Goal: Information Seeking & Learning: Learn about a topic

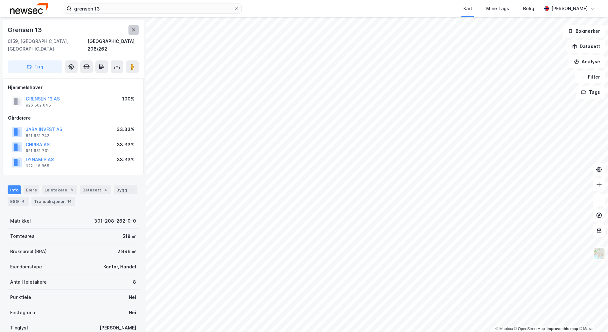
click at [131, 30] on icon at bounding box center [133, 29] width 5 height 5
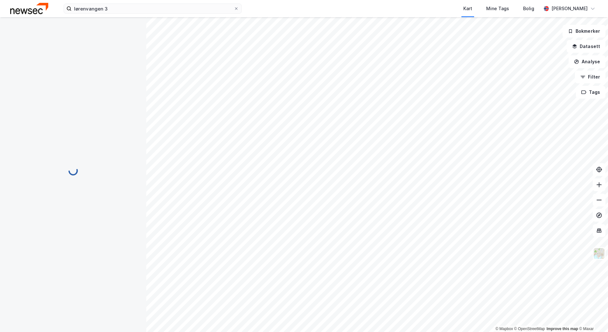
scroll to position [57, 0]
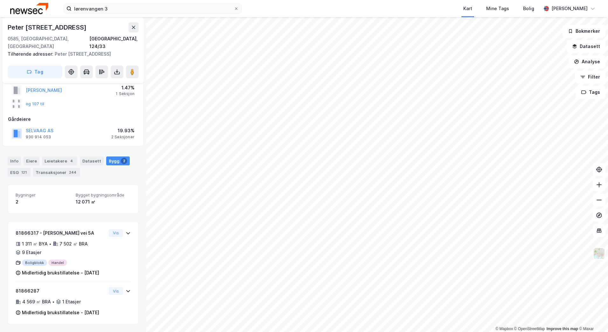
scroll to position [37, 0]
